Goal: Transaction & Acquisition: Book appointment/travel/reservation

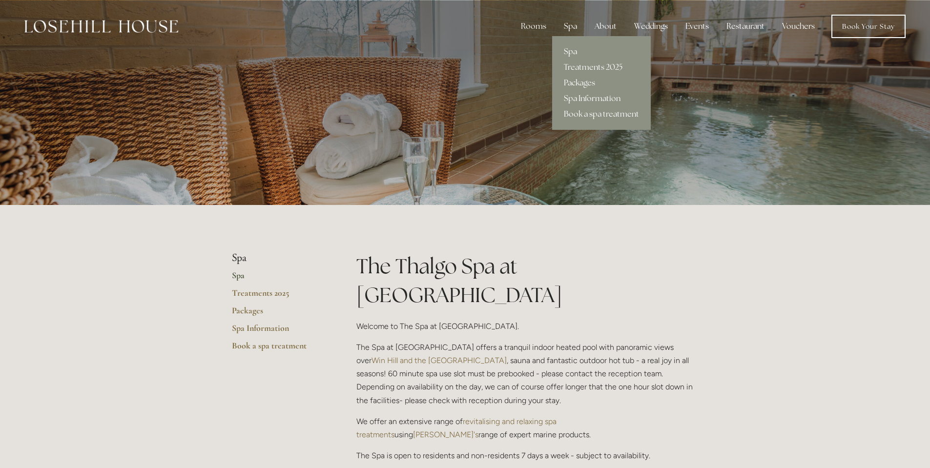
click at [588, 81] on link "Packages" at bounding box center [601, 83] width 99 height 16
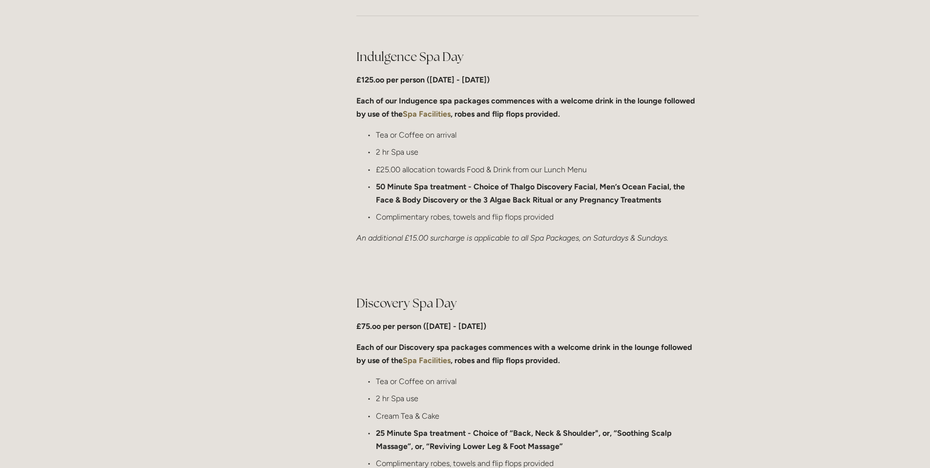
scroll to position [488, 0]
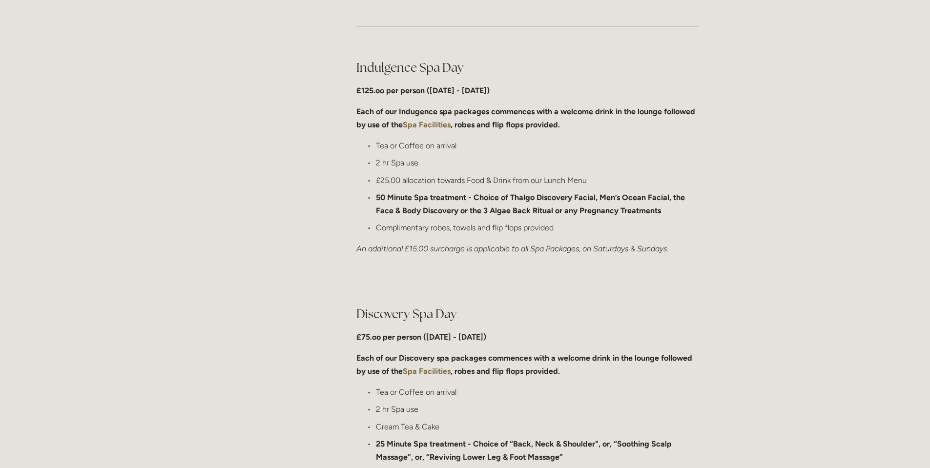
click at [422, 123] on strong "Spa Facilities" at bounding box center [427, 124] width 48 height 9
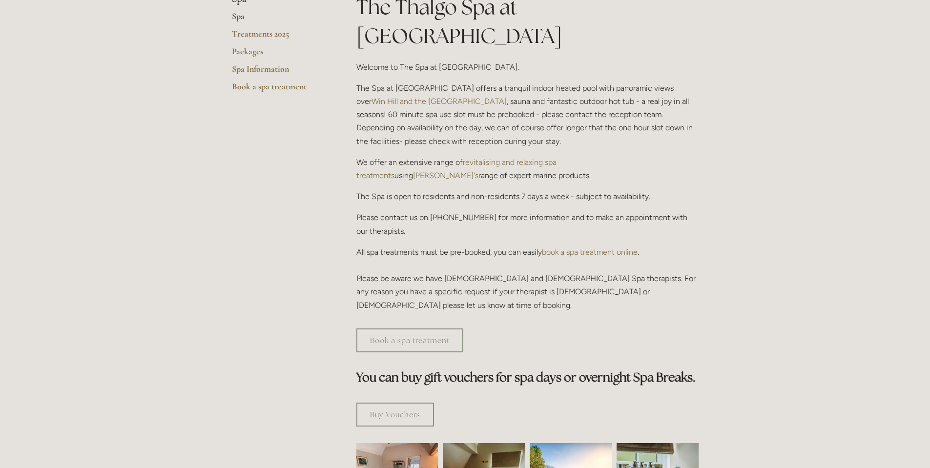
scroll to position [244, 0]
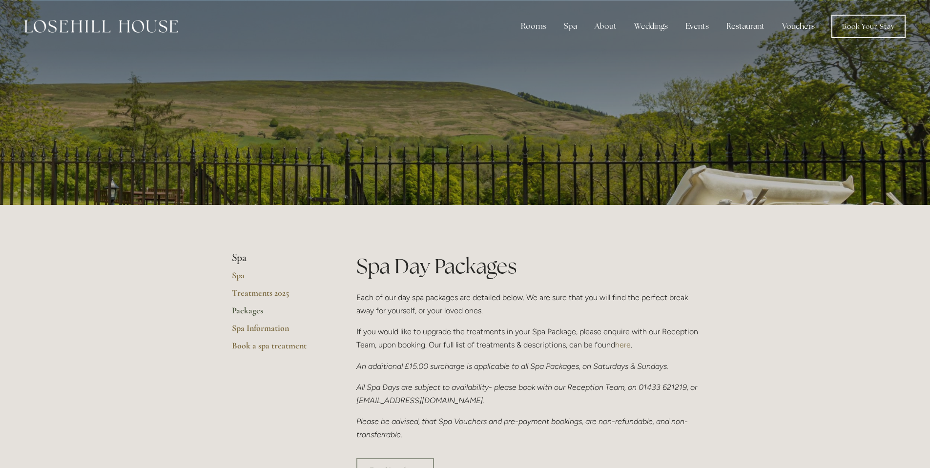
scroll to position [488, 0]
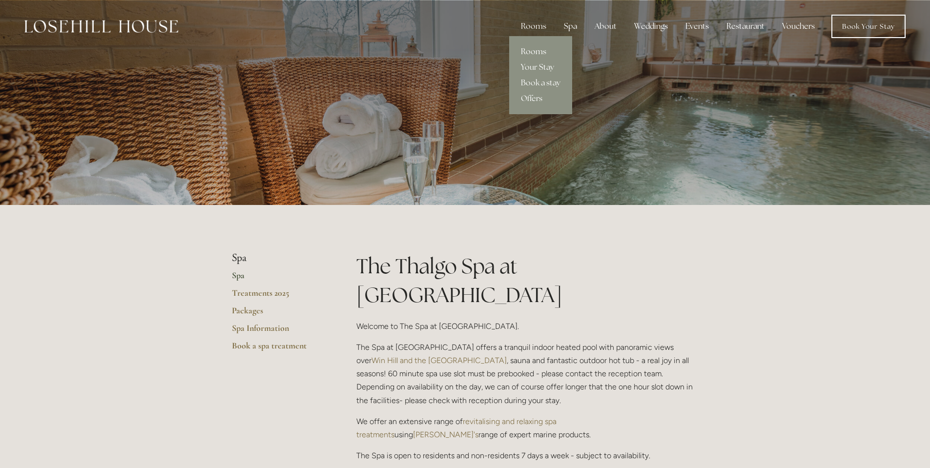
click at [538, 46] on link "Rooms" at bounding box center [540, 52] width 63 height 16
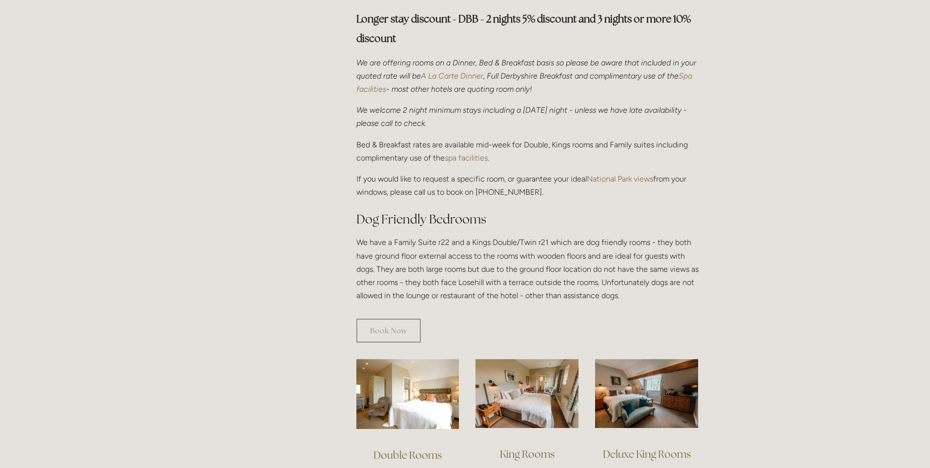
scroll to position [342, 0]
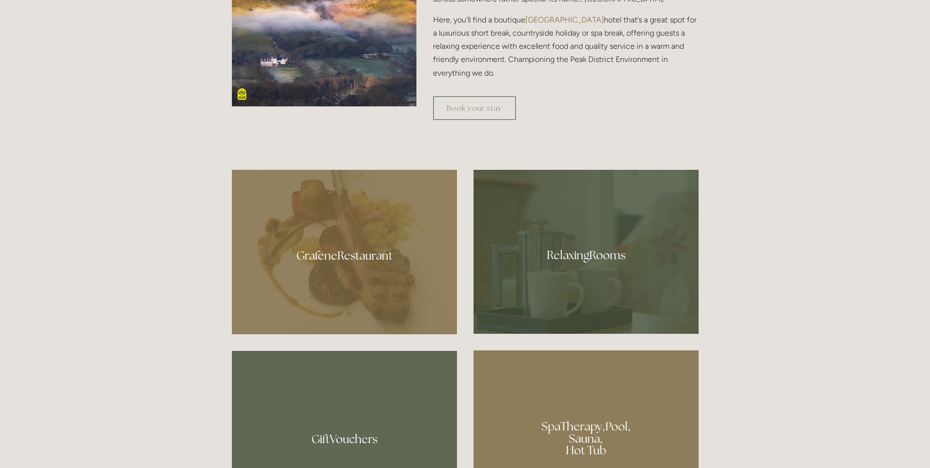
scroll to position [537, 0]
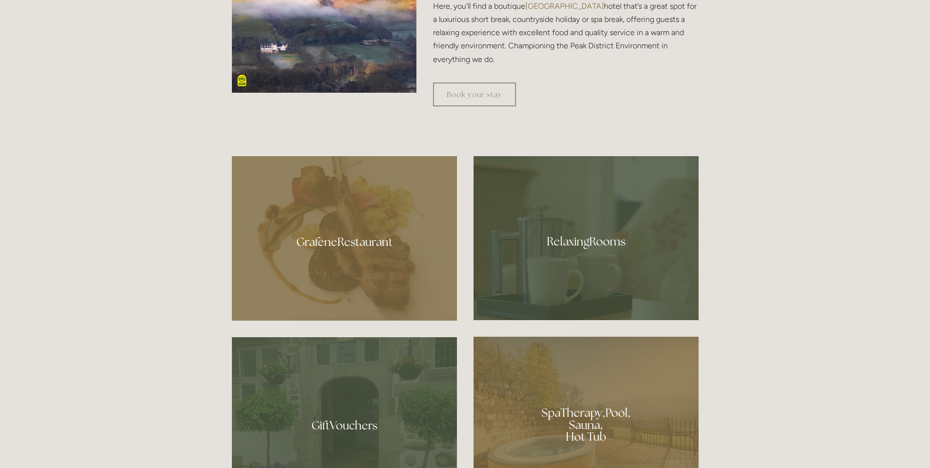
click at [337, 243] on div at bounding box center [344, 238] width 225 height 165
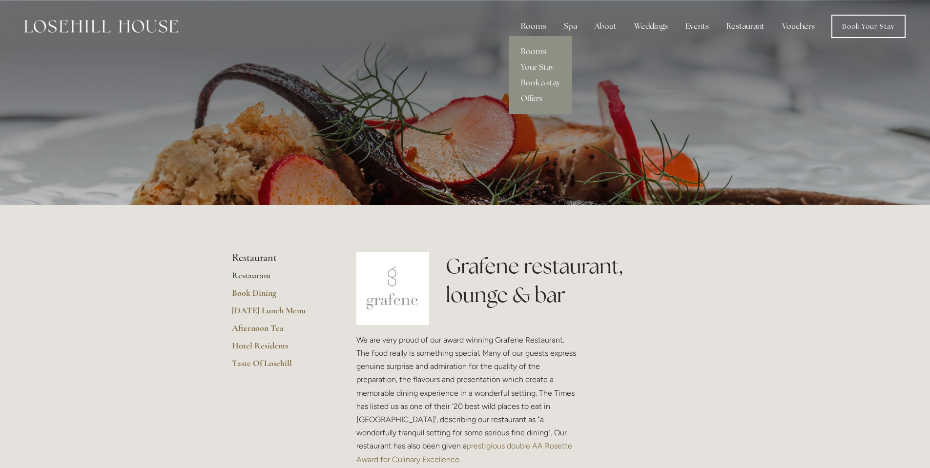
click at [534, 102] on link "Offers" at bounding box center [540, 99] width 63 height 16
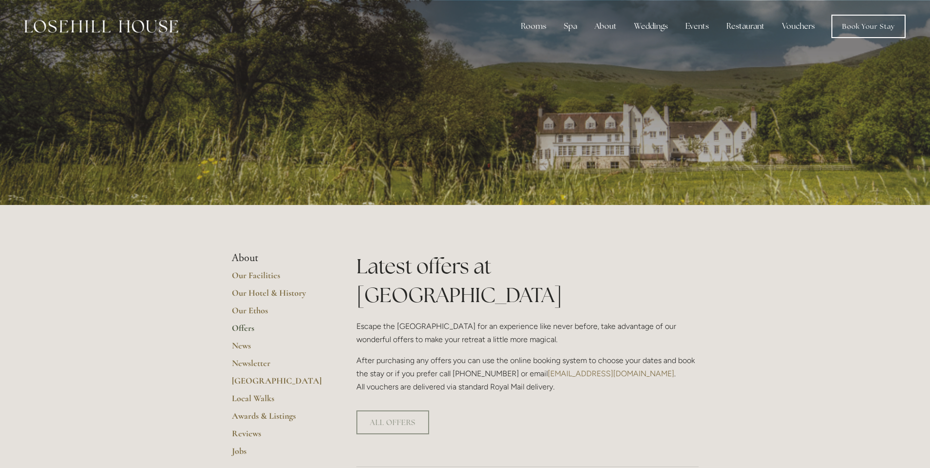
scroll to position [49, 0]
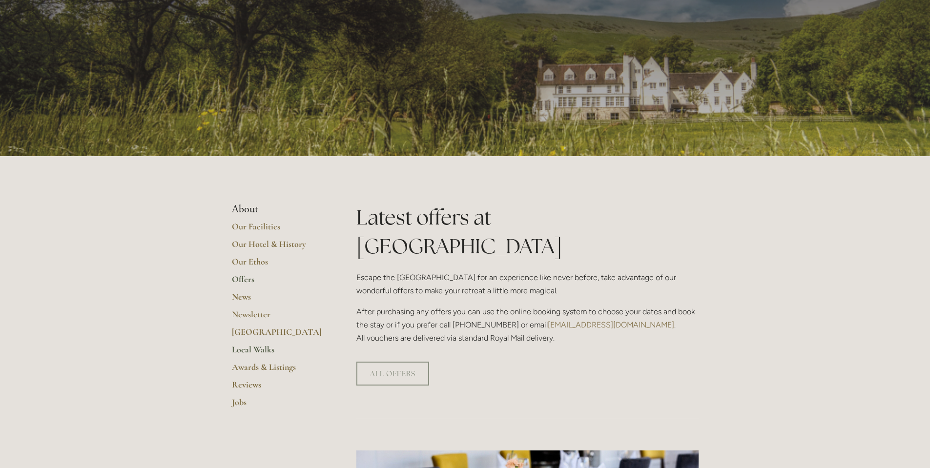
click at [265, 351] on link "Local Walks" at bounding box center [278, 353] width 93 height 18
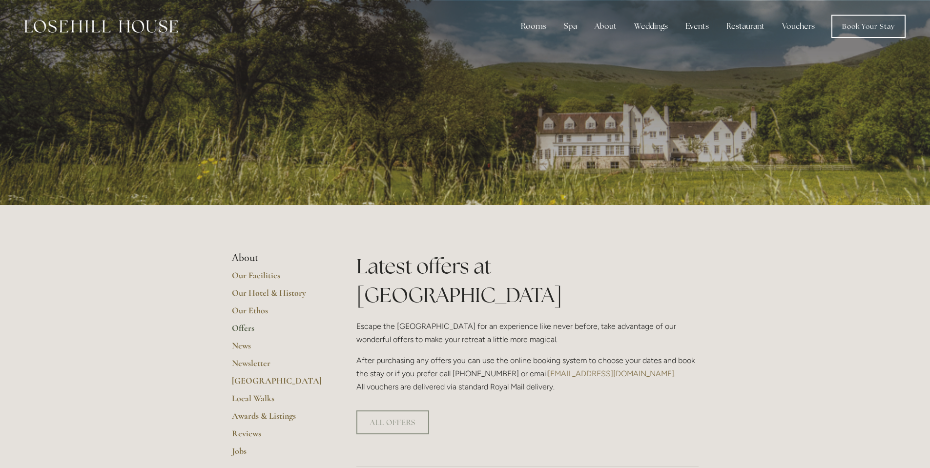
scroll to position [49, 0]
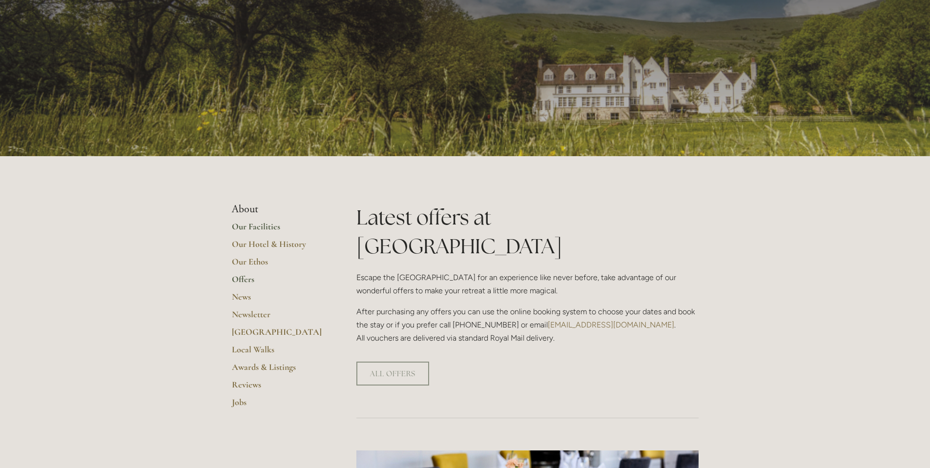
click at [271, 229] on link "Our Facilities" at bounding box center [278, 230] width 93 height 18
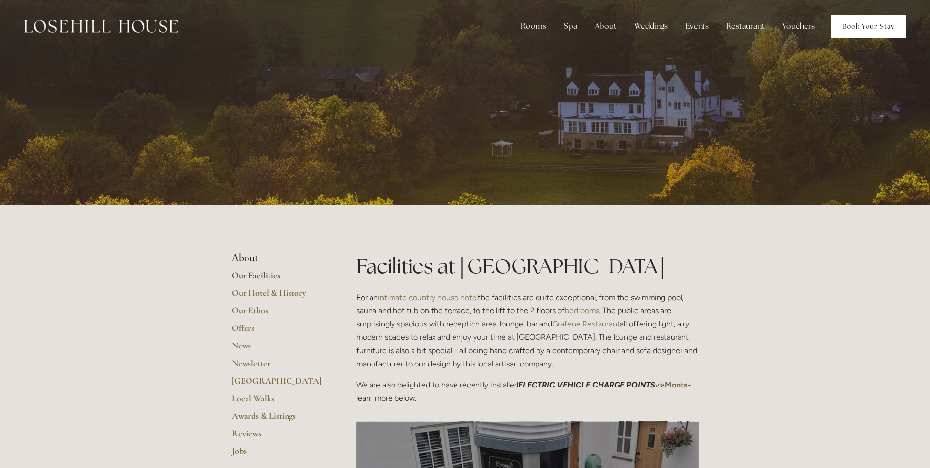
click at [875, 22] on link "Book Your Stay" at bounding box center [869, 26] width 74 height 23
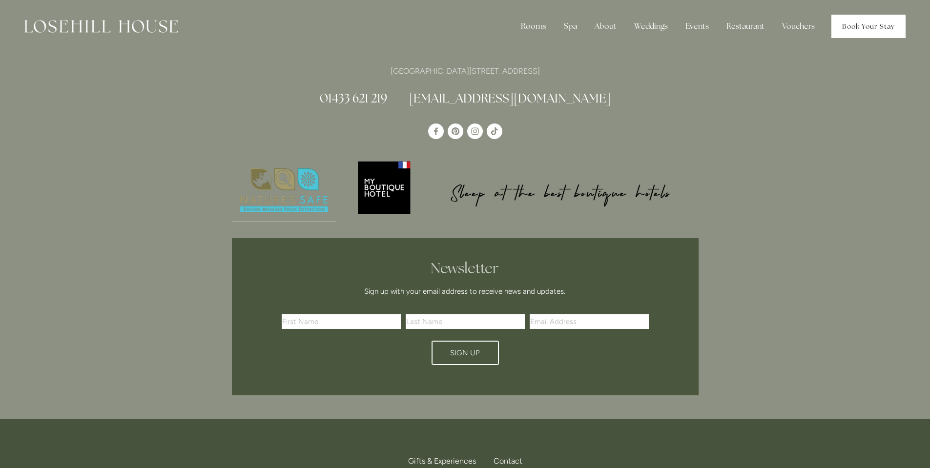
click at [880, 25] on link "Book Your Stay" at bounding box center [869, 26] width 74 height 23
click at [534, 47] on link "Rooms" at bounding box center [540, 52] width 63 height 16
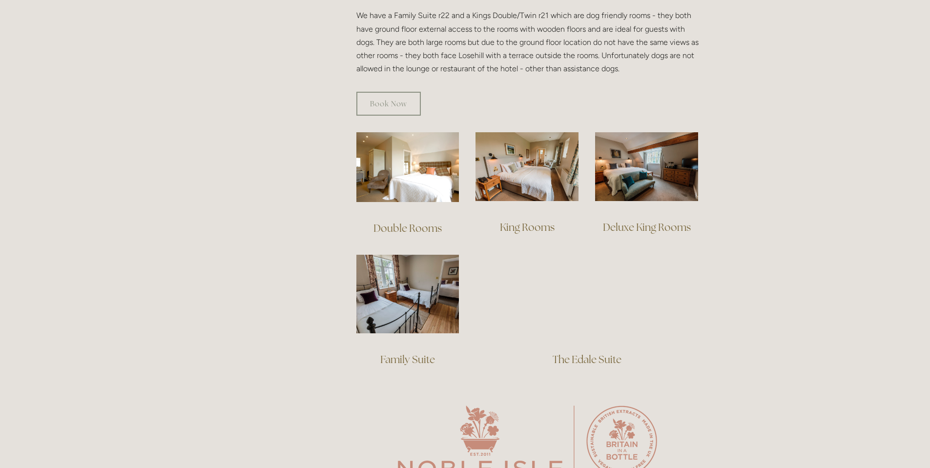
scroll to position [586, 0]
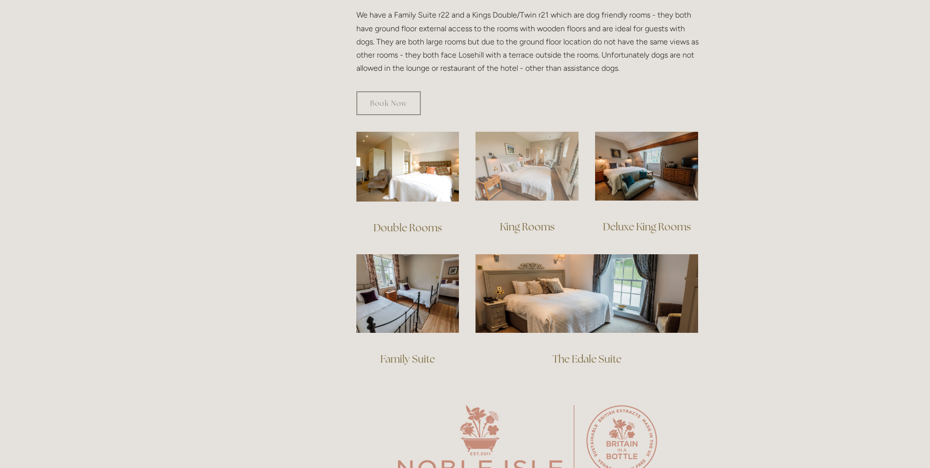
click at [553, 169] on img at bounding box center [527, 166] width 103 height 69
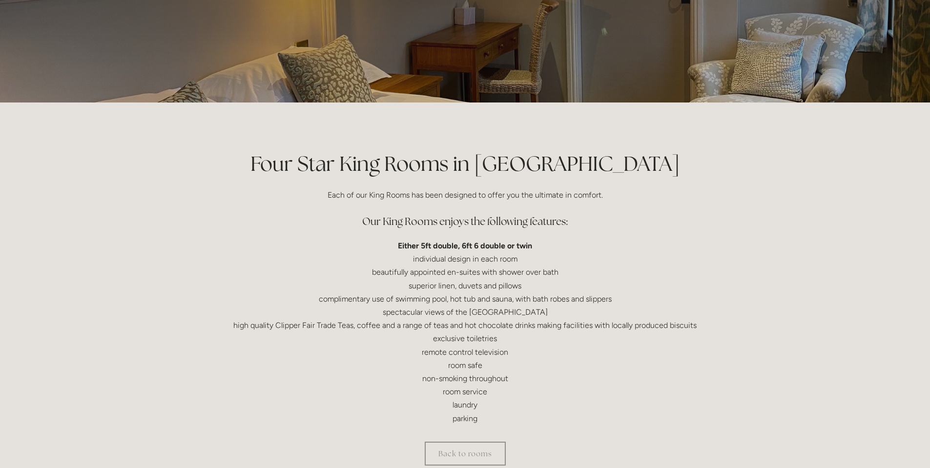
scroll to position [195, 0]
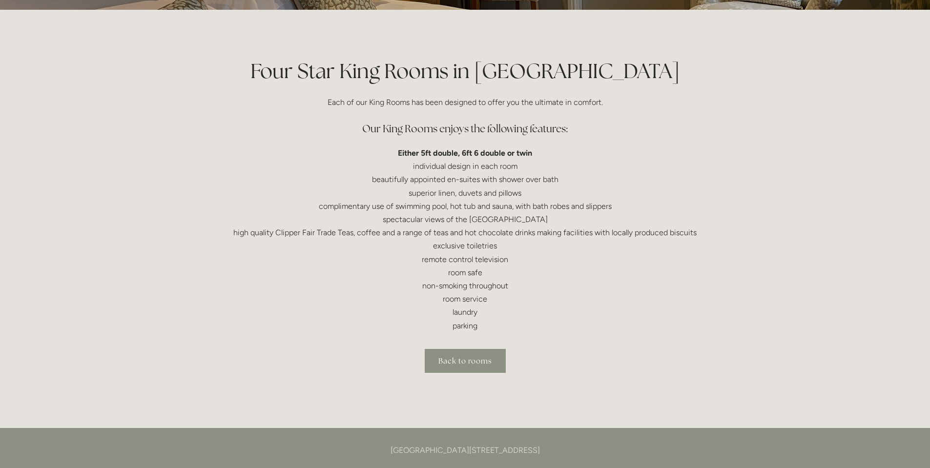
click at [458, 363] on link "Back to rooms" at bounding box center [465, 361] width 81 height 24
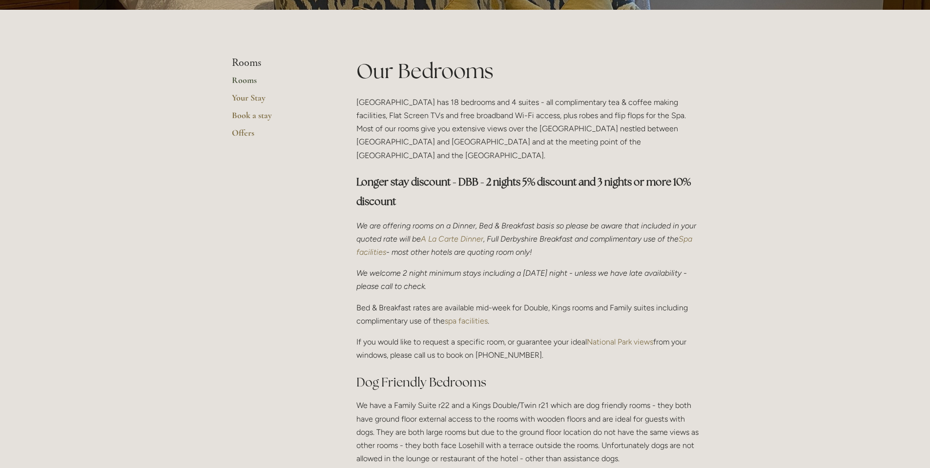
scroll to position [440, 0]
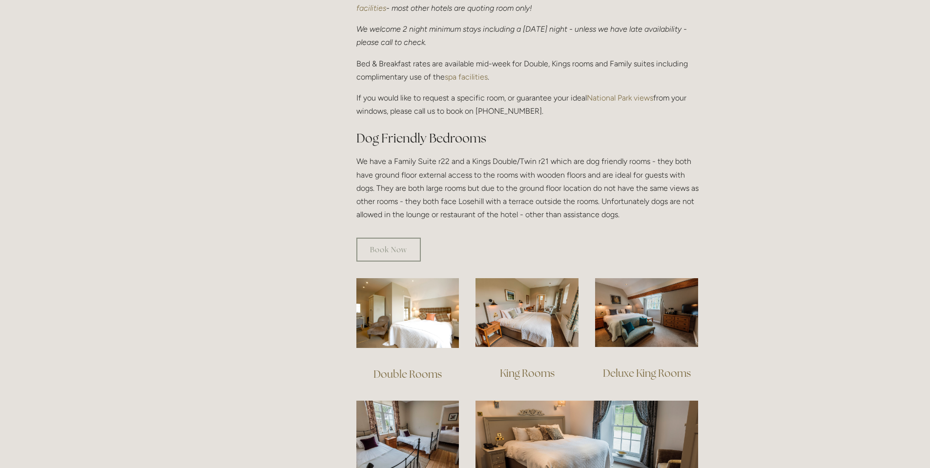
click at [388, 230] on div "Book Now" at bounding box center [527, 250] width 359 height 41
click at [396, 238] on link "Book Now" at bounding box center [389, 250] width 64 height 24
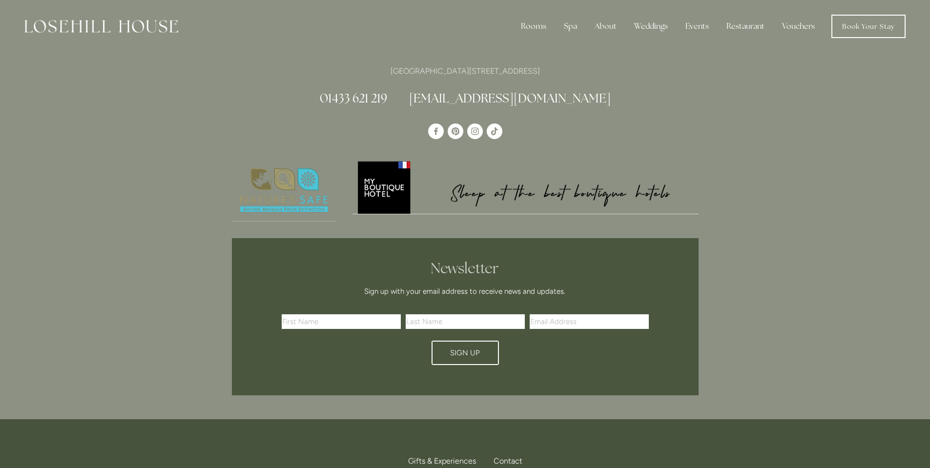
click at [400, 192] on img at bounding box center [526, 187] width 346 height 54
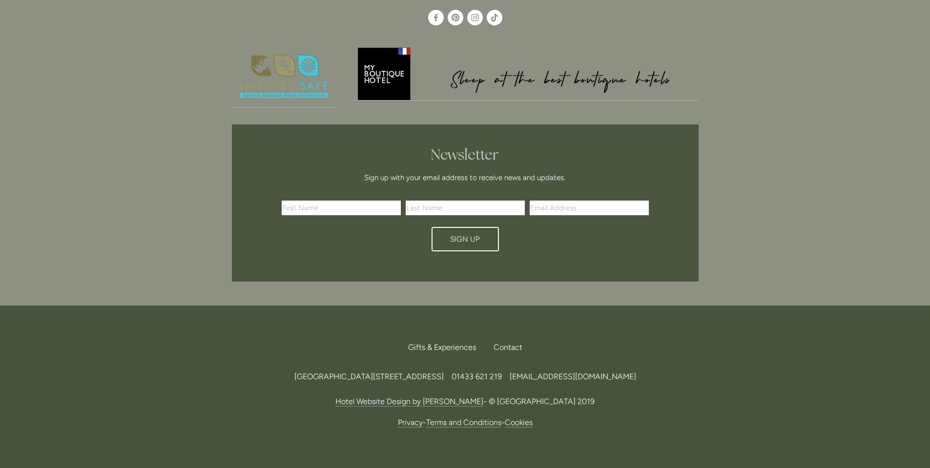
scroll to position [58, 0]
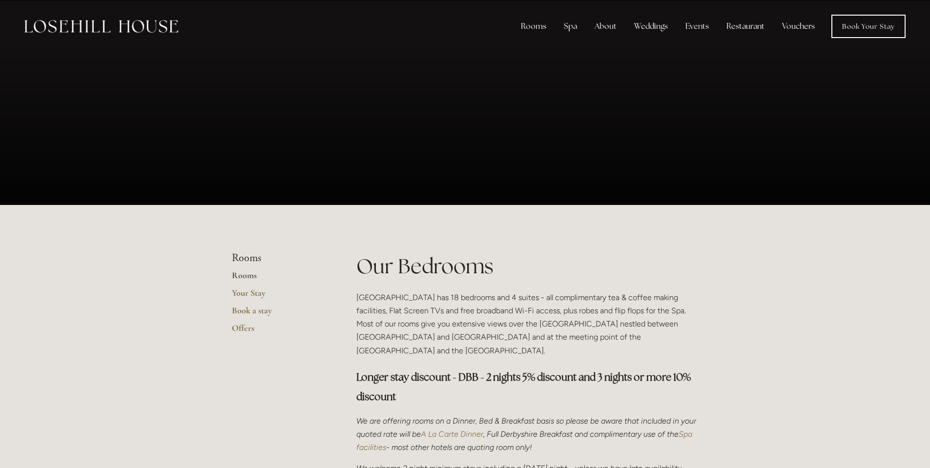
scroll to position [584, 0]
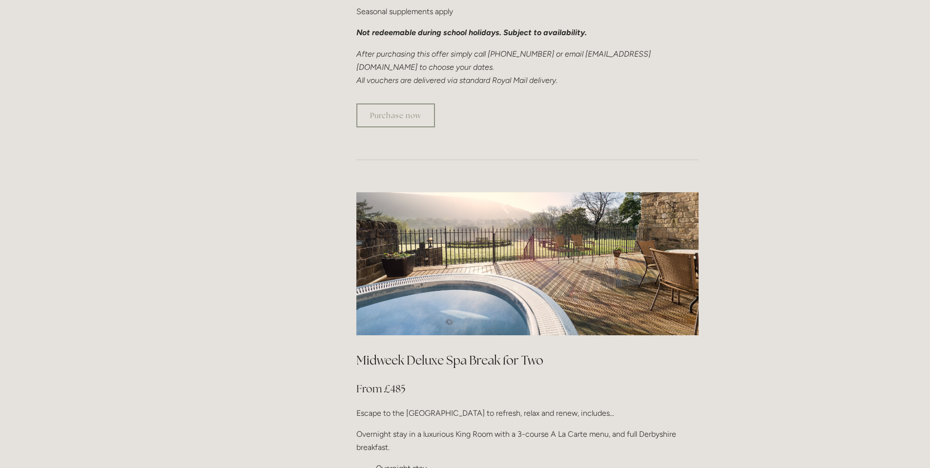
scroll to position [830, 0]
